Goal: Task Accomplishment & Management: Manage account settings

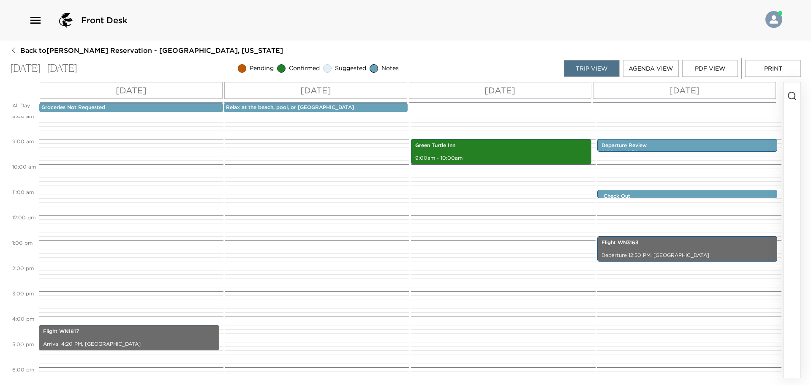
scroll to position [338, 0]
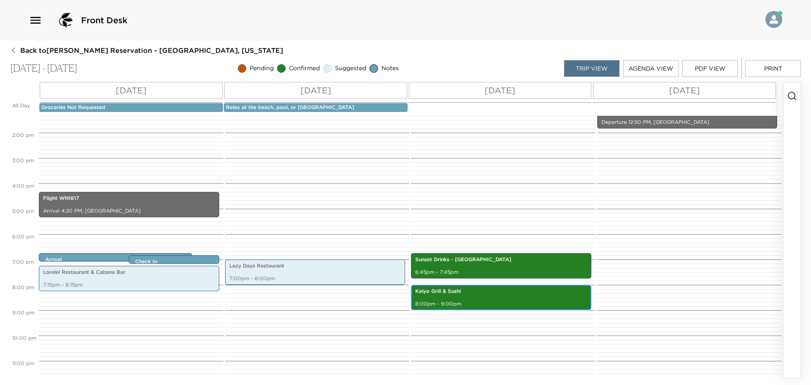
click at [510, 293] on p "Kaiyo Grill & Sushi" at bounding box center [501, 291] width 172 height 7
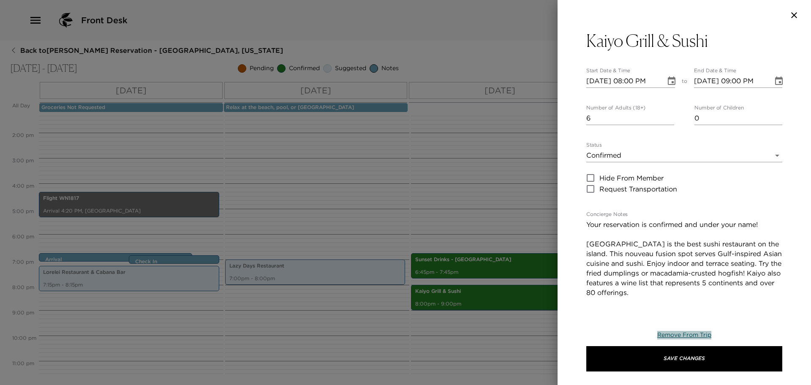
click at [682, 333] on span "Remove From Trip" at bounding box center [684, 335] width 54 height 8
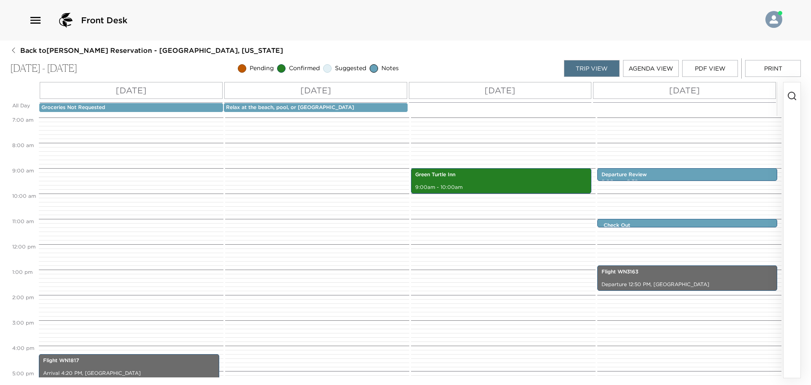
scroll to position [127, 0]
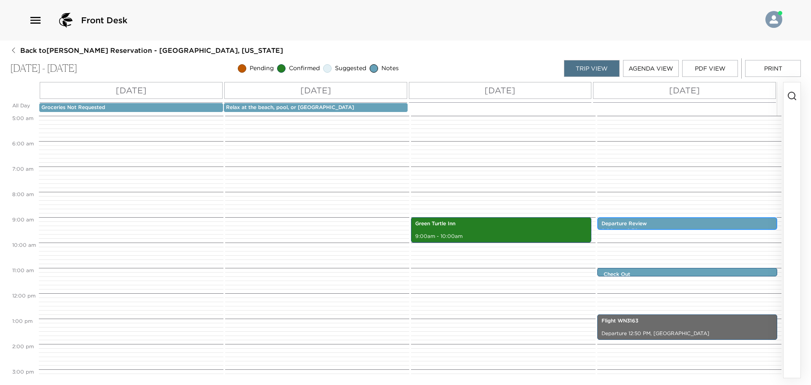
click at [623, 224] on p "Departure Review" at bounding box center [687, 223] width 172 height 7
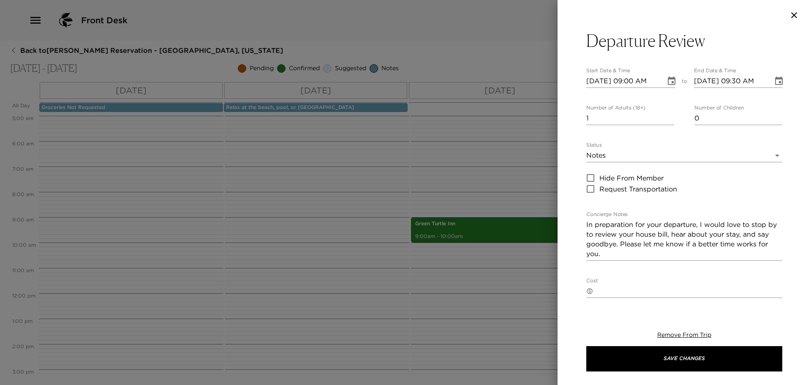
click at [636, 84] on input "[DATE] 09:00 AM" at bounding box center [622, 81] width 73 height 14
type input "[DATE] 10:00 AM"
type input "[DATE] 11:00 AM"
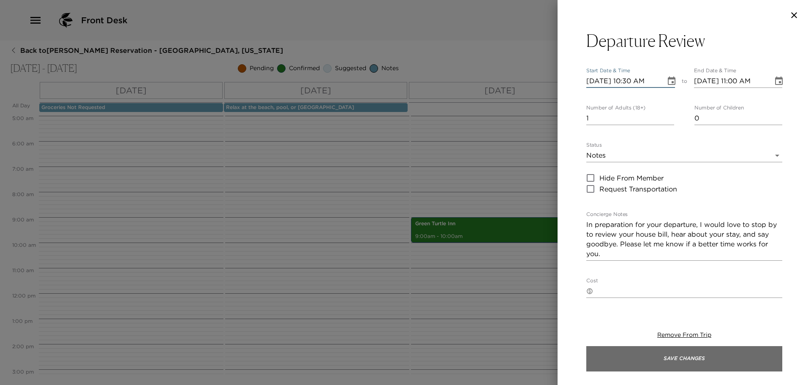
type input "[DATE] 10:30 AM"
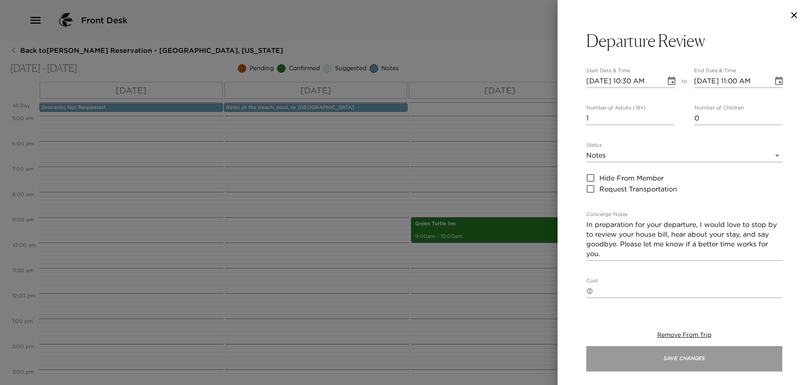
click at [628, 364] on button "Save Changes" at bounding box center [684, 358] width 196 height 25
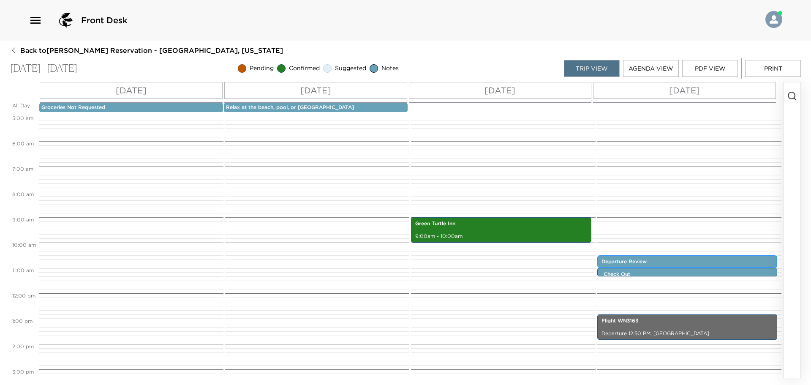
scroll to position [347, 0]
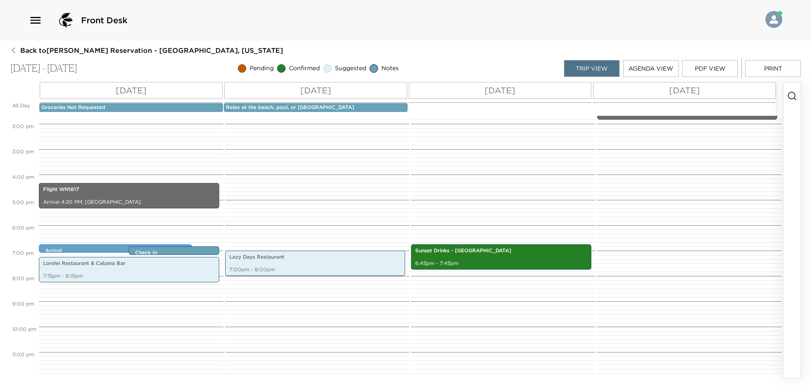
click at [120, 246] on div "Arrival 6:45pm - 6:45pm" at bounding box center [118, 248] width 148 height 7
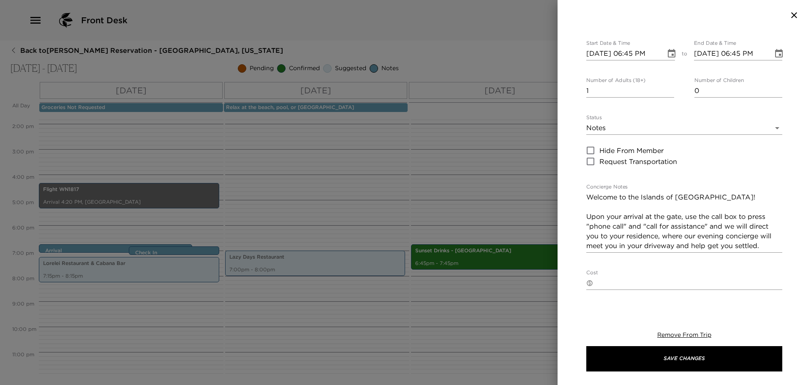
scroll to position [42, 0]
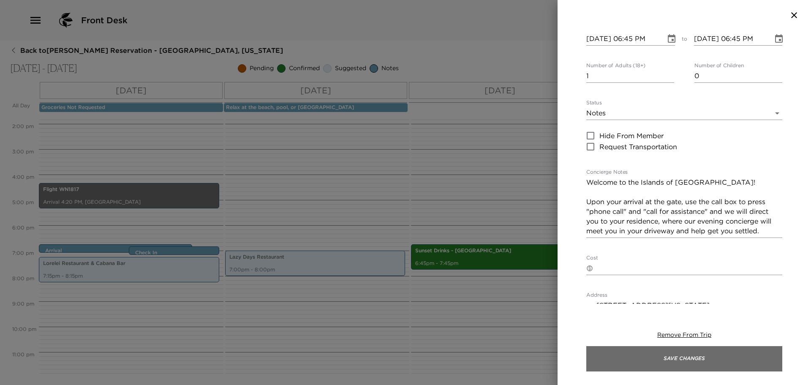
click at [636, 359] on button "Save Changes" at bounding box center [684, 358] width 196 height 25
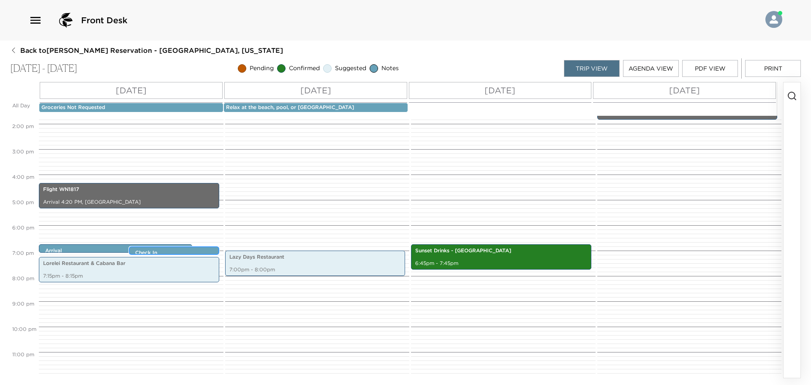
click at [193, 253] on p "Check In" at bounding box center [176, 252] width 82 height 7
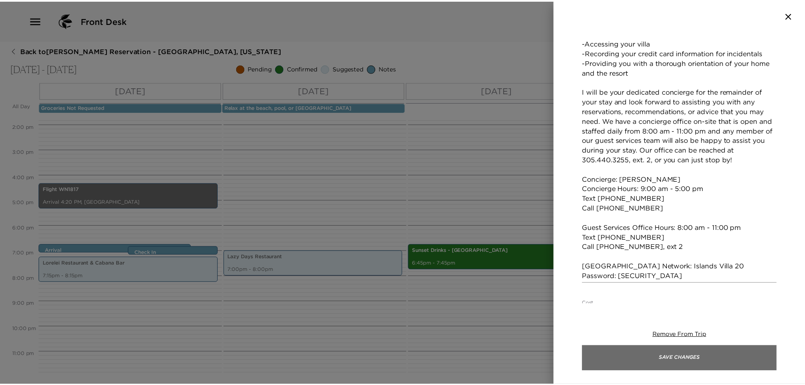
scroll to position [212, 0]
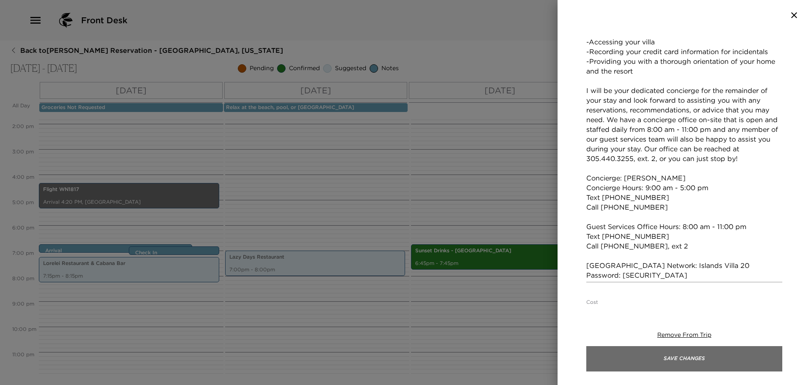
click at [655, 362] on button "Save Changes" at bounding box center [684, 358] width 196 height 25
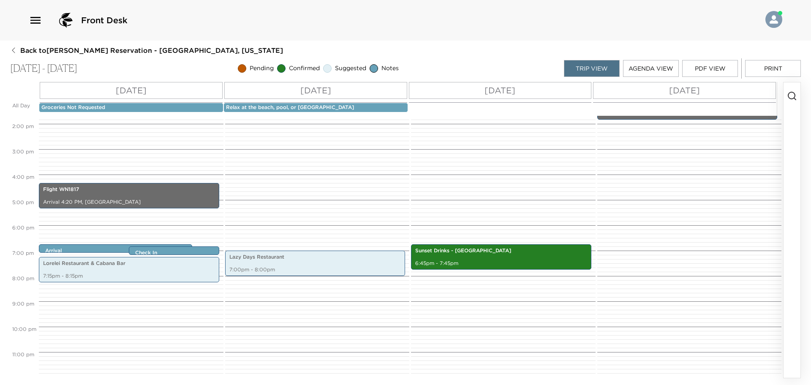
click at [27, 55] on span "Back to [PERSON_NAME] Reservation - [GEOGRAPHIC_DATA], [US_STATE]" at bounding box center [151, 50] width 263 height 9
